Goal: Information Seeking & Learning: Find specific fact

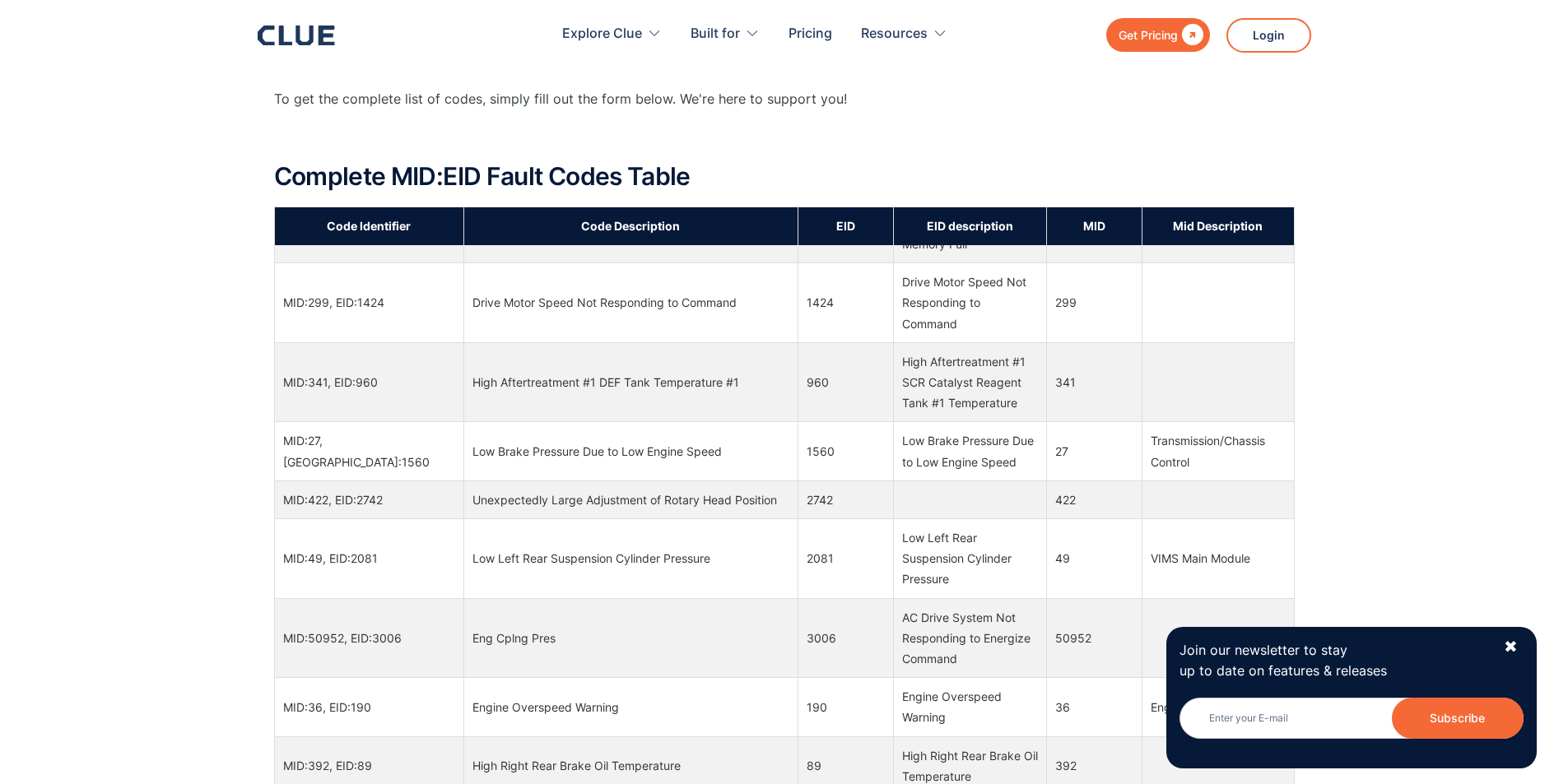
scroll to position [13085, 0]
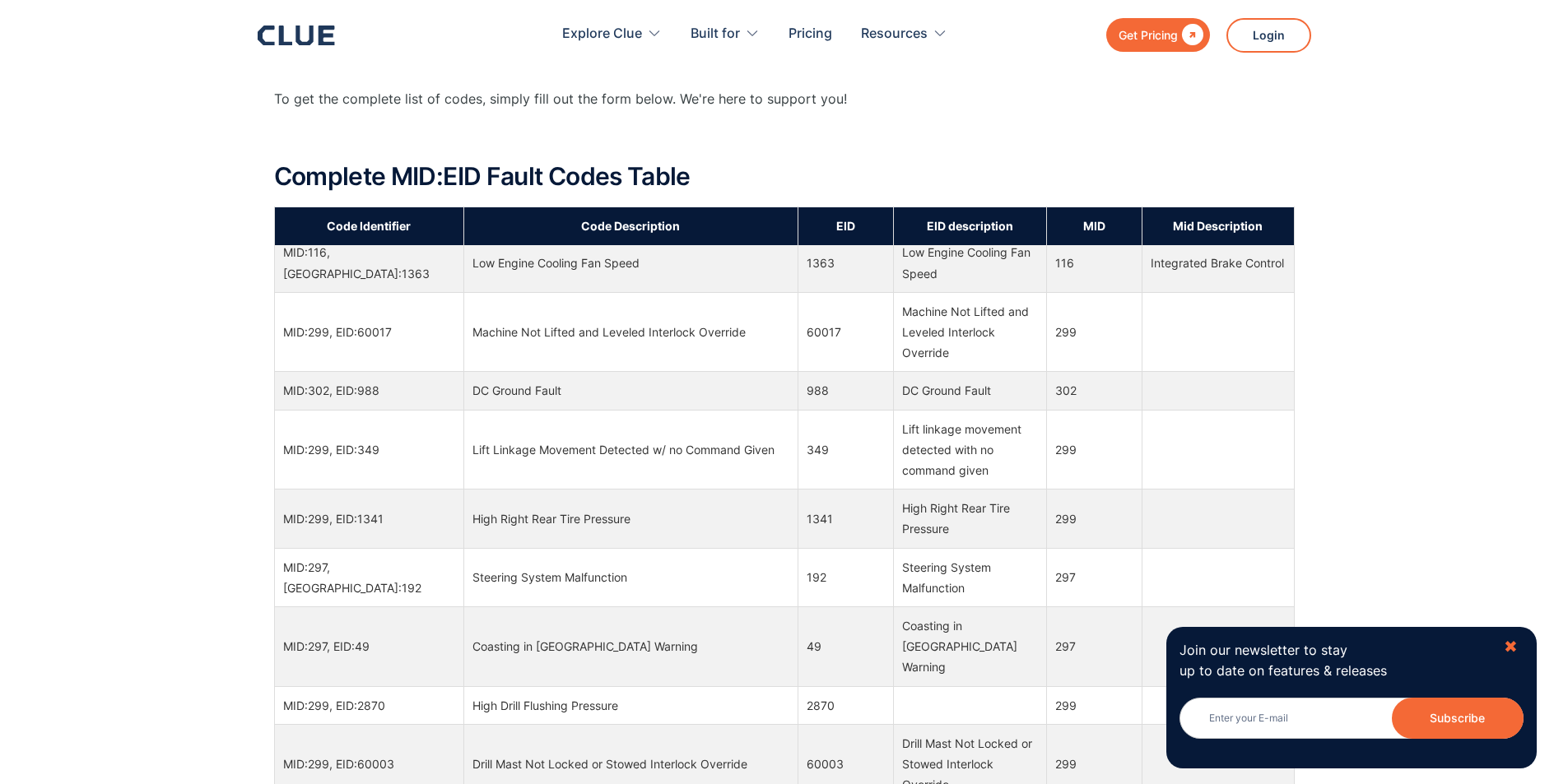
click at [1508, 644] on div "✖" at bounding box center [1510, 647] width 14 height 20
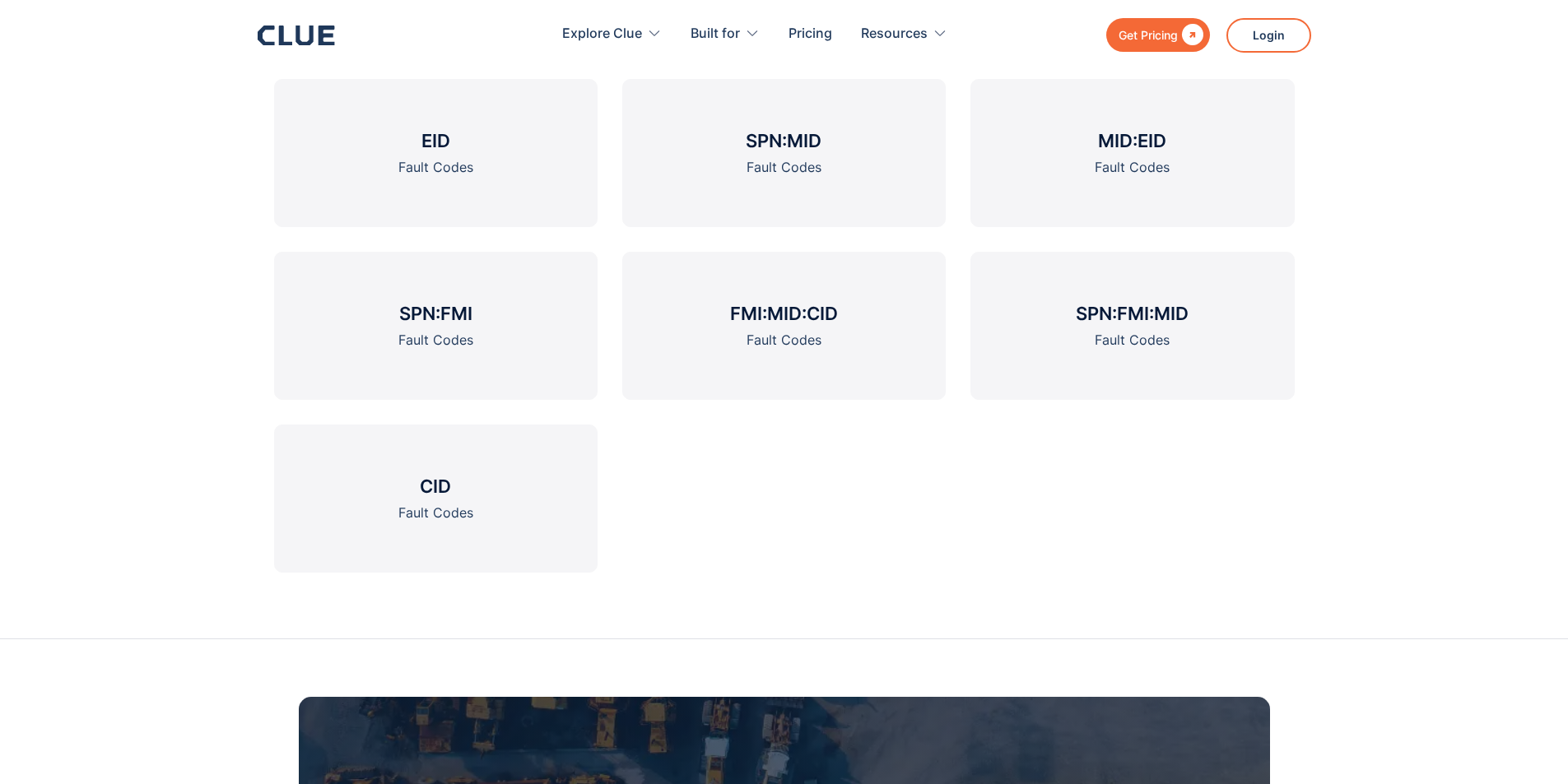
scroll to position [2551, 0]
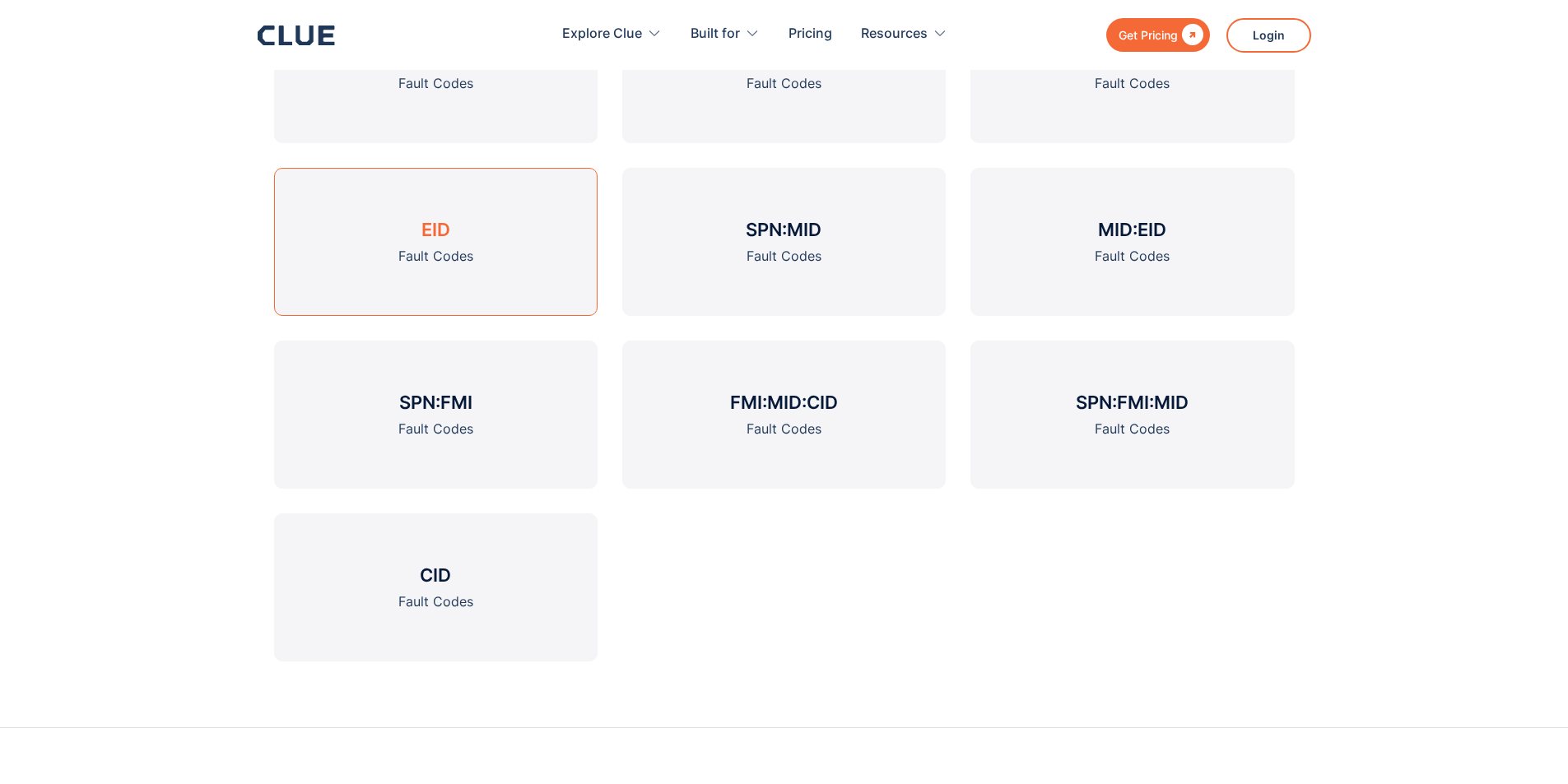
click at [448, 255] on div "Fault Codes" at bounding box center [436, 256] width 75 height 20
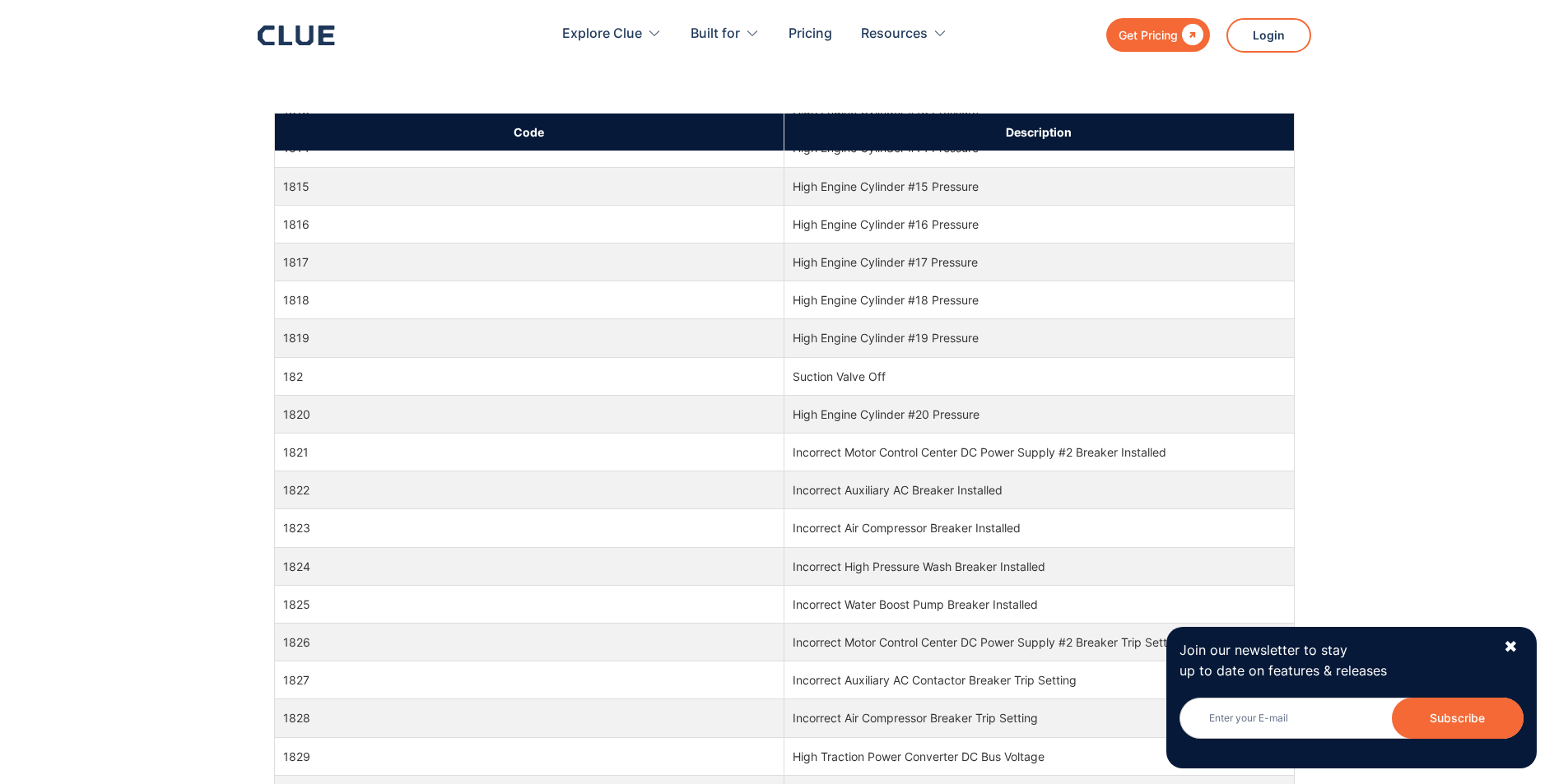
scroll to position [36687, 0]
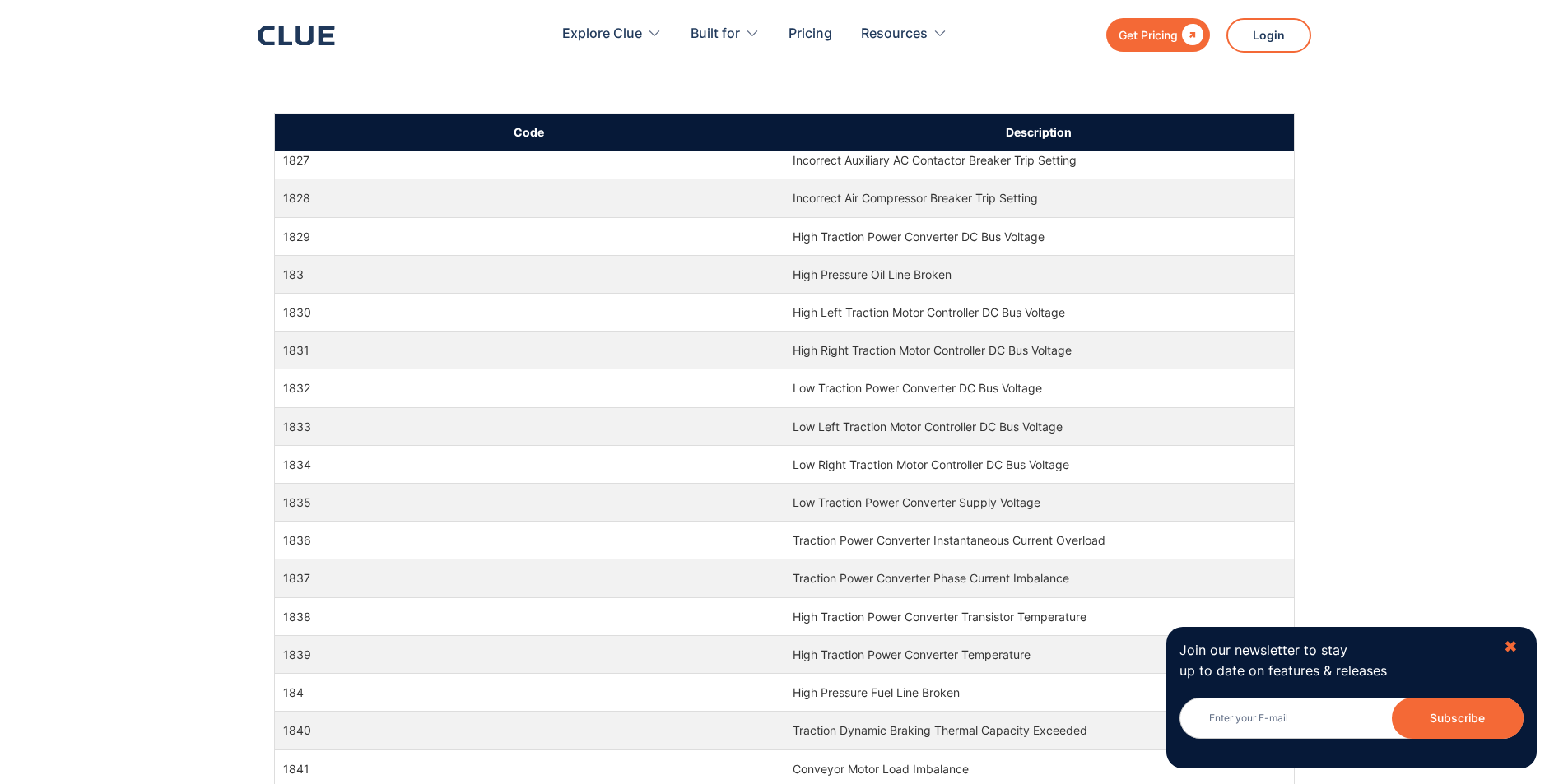
click at [1506, 645] on div "✖" at bounding box center [1510, 647] width 14 height 20
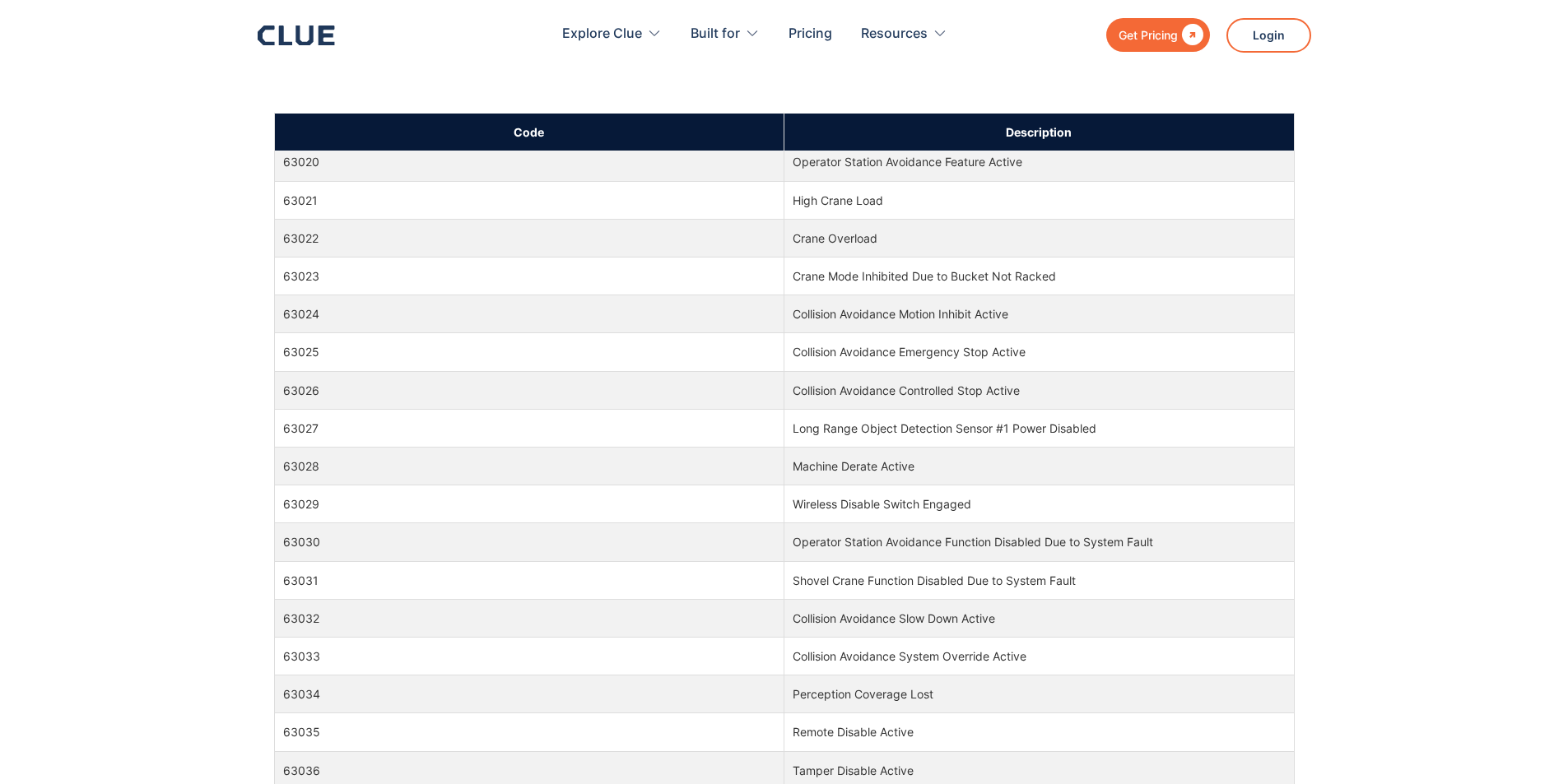
scroll to position [89079, 0]
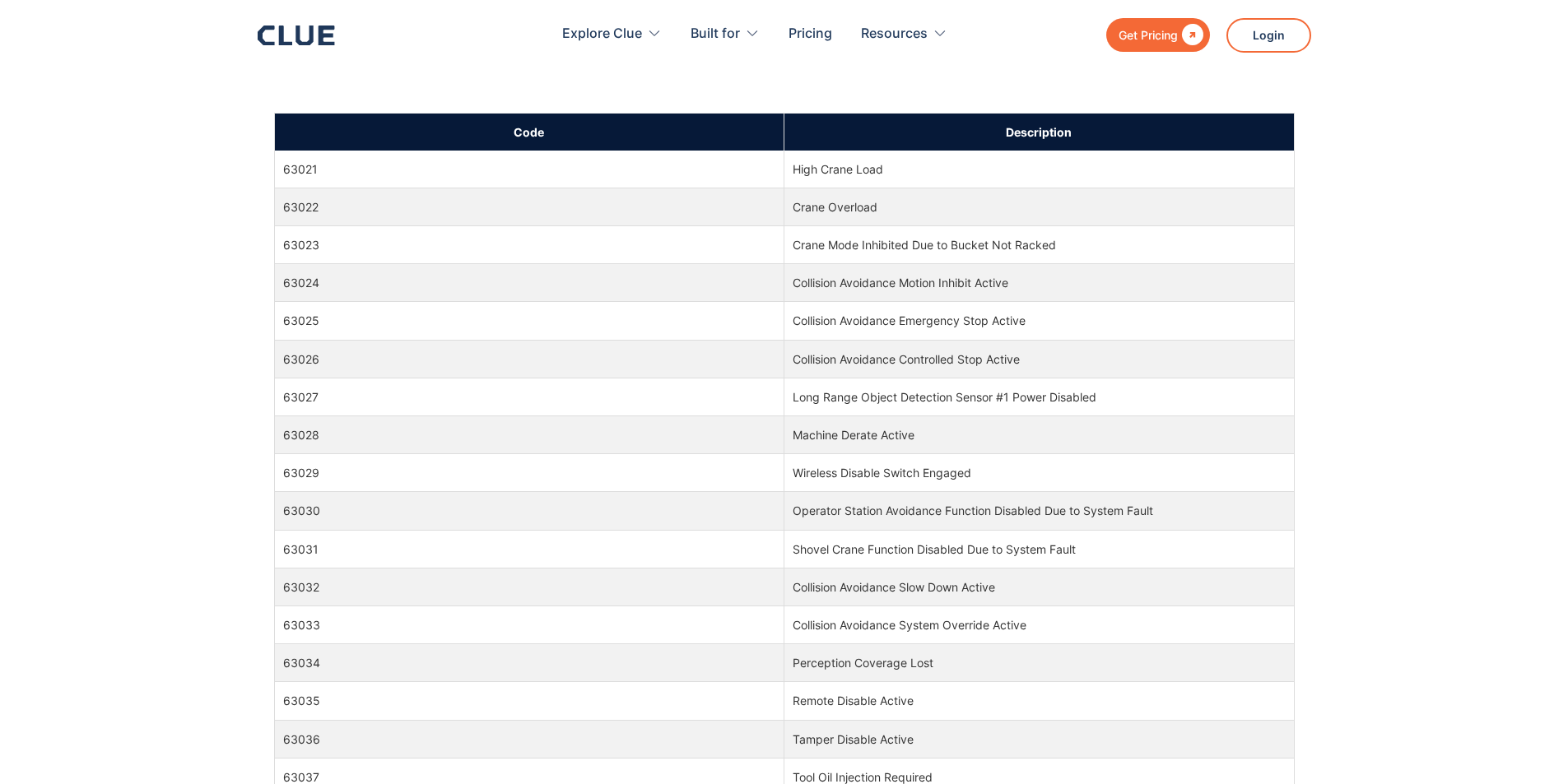
drag, startPoint x: 1154, startPoint y: 506, endPoint x: 770, endPoint y: 509, distance: 384.0
click at [770, 509] on tr "63030 Operator Station Avoidance Function Disabled Due to System Fault" at bounding box center [784, 510] width 1020 height 38
copy tr "Operator Station Avoidance Function Disabled Due to System Fault"
